Goal: Contribute content: Contribute content

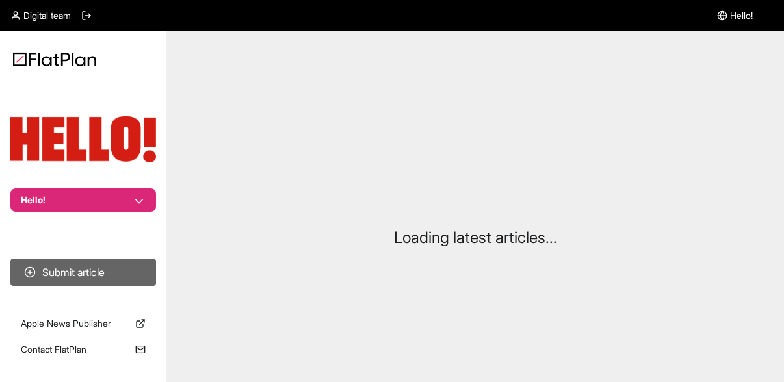
click at [103, 272] on button "Submit article" at bounding box center [83, 272] width 146 height 27
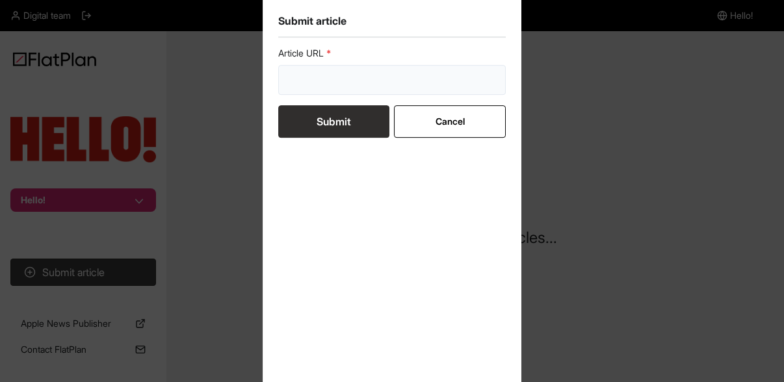
click at [321, 72] on input "url" at bounding box center [392, 80] width 228 height 30
paste input "[URL][DOMAIN_NAME]"
type input "[URL][DOMAIN_NAME]"
click at [343, 121] on button "Submit" at bounding box center [333, 121] width 111 height 33
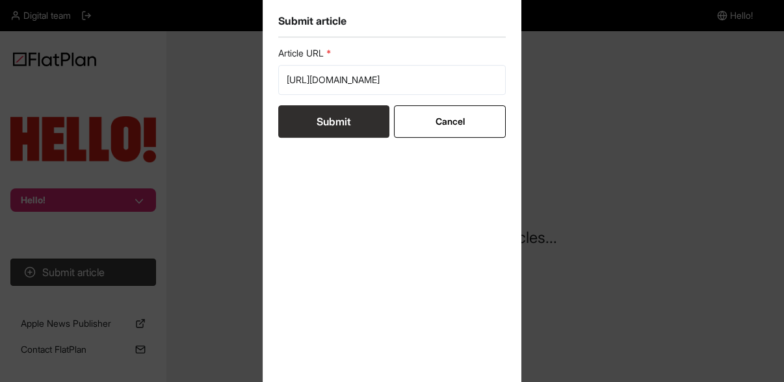
scroll to position [0, 0]
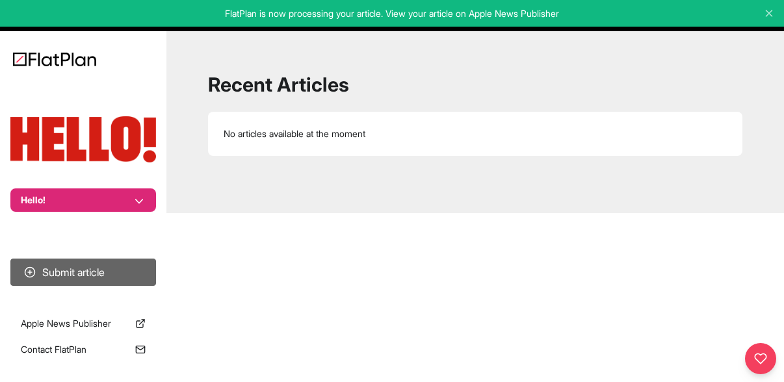
click at [93, 273] on button "Submit article" at bounding box center [83, 272] width 146 height 27
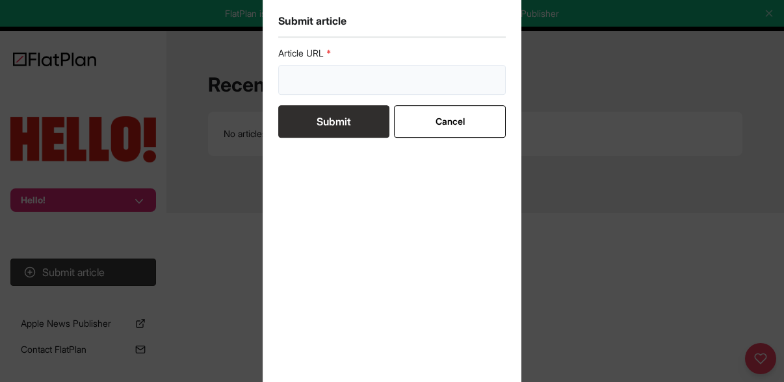
click at [317, 74] on input "url" at bounding box center [392, 80] width 228 height 30
paste input "[URL][DOMAIN_NAME]"
type input "[URL][DOMAIN_NAME]"
click at [334, 122] on button "Submit" at bounding box center [333, 121] width 111 height 33
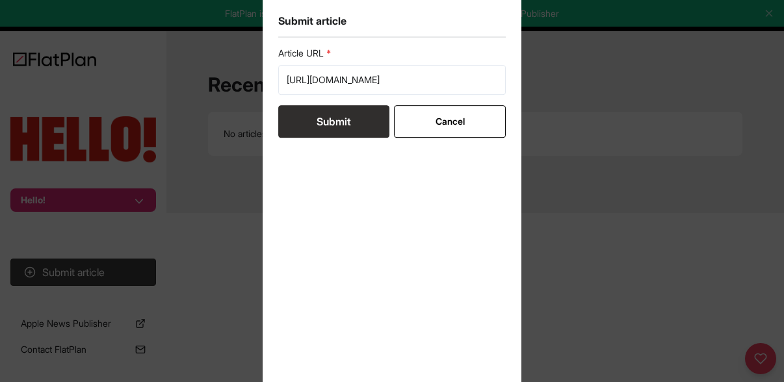
scroll to position [0, 0]
